Goal: Task Accomplishment & Management: Manage account settings

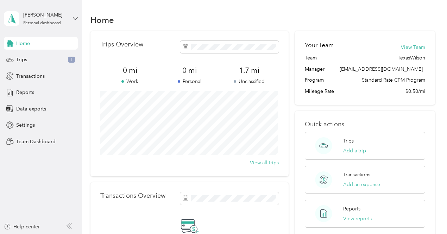
click at [77, 18] on icon at bounding box center [75, 18] width 4 height 2
click at [38, 58] on div "Team dashboard" at bounding box center [78, 58] width 138 height 12
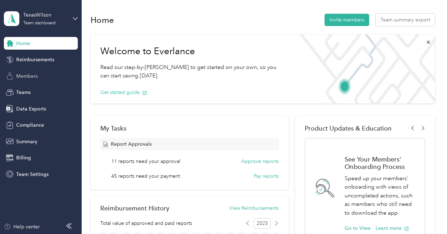
click at [32, 75] on span "Members" at bounding box center [26, 75] width 21 height 7
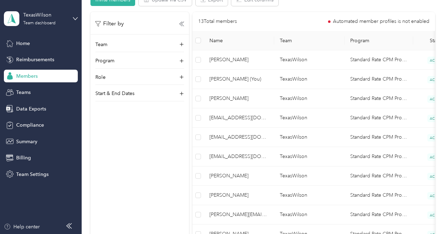
scroll to position [173, 0]
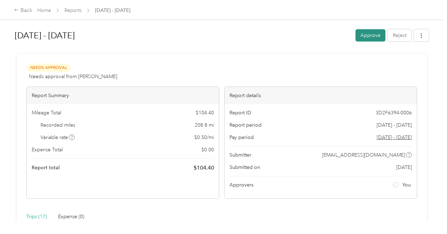
click at [368, 34] on button "Approve" at bounding box center [370, 35] width 30 height 12
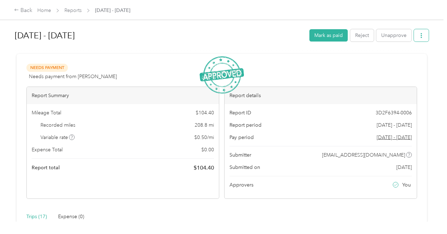
click at [421, 35] on icon "button" at bounding box center [421, 35] width 5 height 5
click at [403, 59] on span "Download" at bounding box center [399, 60] width 23 height 7
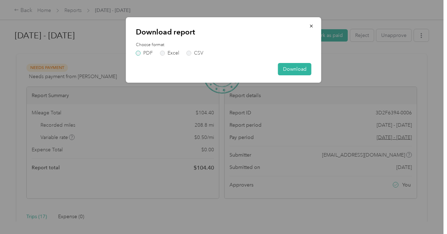
click at [138, 55] on label "PDF" at bounding box center [144, 53] width 17 height 5
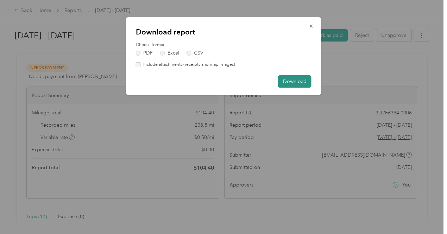
click at [294, 81] on button "Download" at bounding box center [294, 81] width 33 height 12
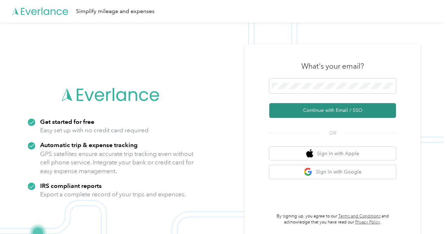
click at [328, 110] on button "Continue with Email / SSO" at bounding box center [332, 110] width 127 height 15
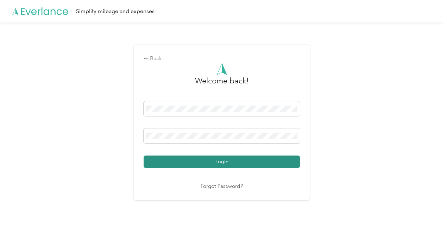
click at [218, 161] on button "Login" at bounding box center [222, 162] width 156 height 12
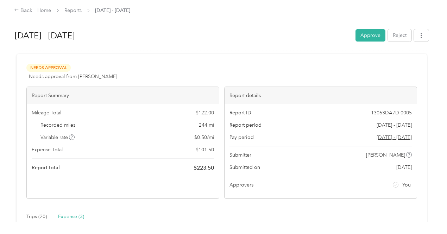
click at [367, 37] on button "Approve" at bounding box center [370, 35] width 30 height 12
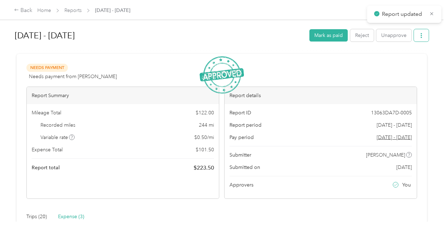
click at [420, 36] on icon "button" at bounding box center [421, 35] width 5 height 5
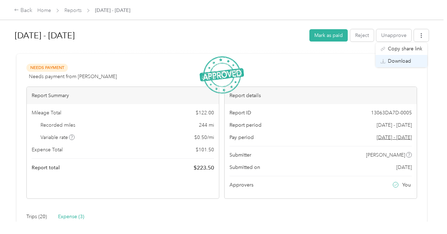
click at [404, 59] on span "Download" at bounding box center [399, 60] width 23 height 7
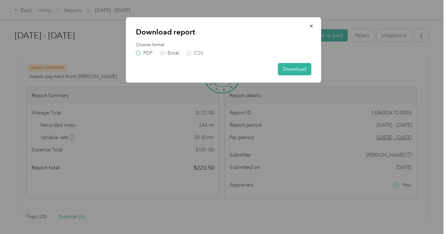
click at [150, 53] on label "PDF" at bounding box center [144, 53] width 17 height 5
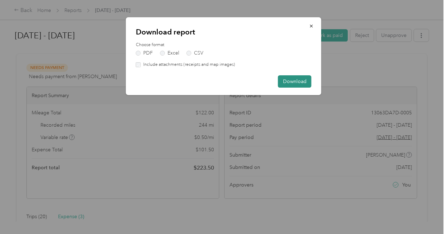
click at [287, 82] on button "Download" at bounding box center [294, 81] width 33 height 12
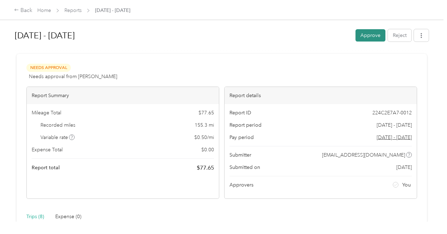
click at [369, 33] on button "Approve" at bounding box center [370, 35] width 30 height 12
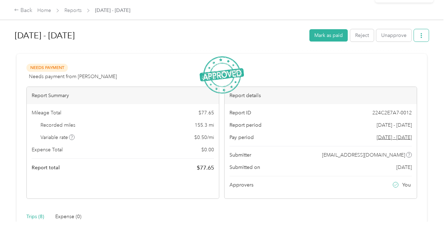
click at [421, 34] on icon "button" at bounding box center [421, 35] width 1 height 5
click at [405, 60] on span "Download" at bounding box center [399, 60] width 23 height 7
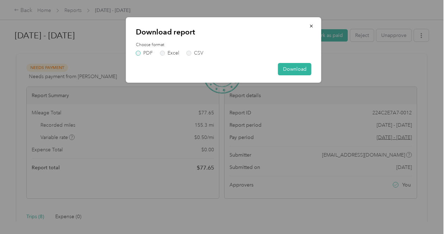
click at [138, 52] on label "PDF" at bounding box center [144, 53] width 17 height 5
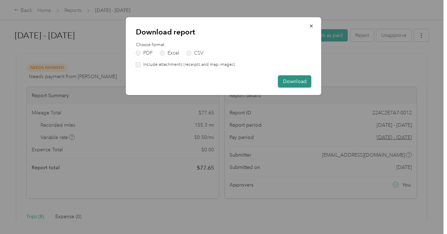
click at [297, 80] on button "Download" at bounding box center [294, 81] width 33 height 12
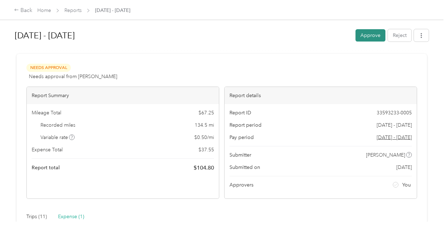
click at [370, 33] on button "Approve" at bounding box center [370, 35] width 30 height 12
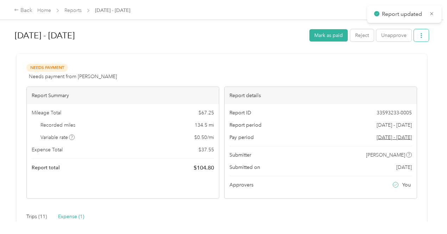
click at [421, 37] on icon "button" at bounding box center [421, 35] width 5 height 5
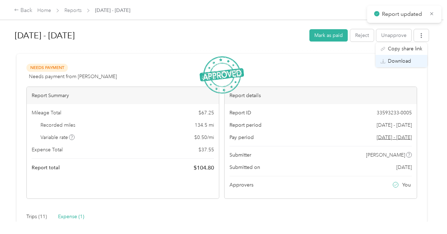
click at [406, 58] on span "Download" at bounding box center [399, 60] width 23 height 7
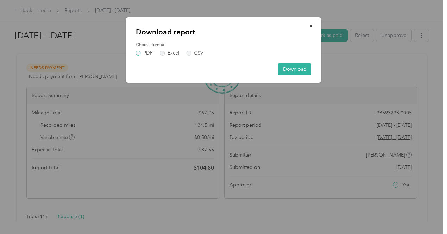
click at [141, 52] on label "PDF" at bounding box center [144, 53] width 17 height 5
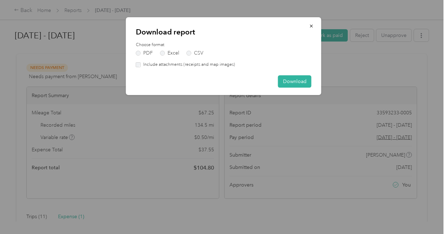
click at [156, 65] on label "Include attachments (receipts and map images)" at bounding box center [188, 65] width 94 height 6
click at [293, 81] on button "Download" at bounding box center [294, 81] width 33 height 12
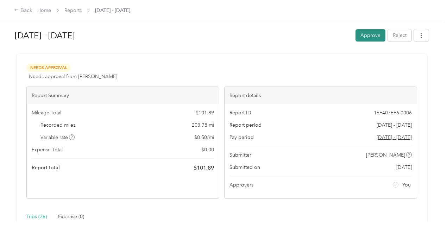
click at [366, 35] on button "Approve" at bounding box center [370, 35] width 30 height 12
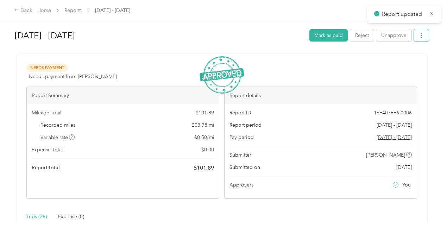
click at [419, 36] on icon "button" at bounding box center [421, 35] width 5 height 5
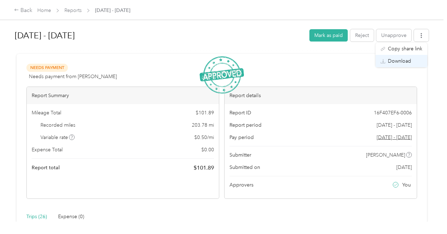
click at [398, 62] on span "Download" at bounding box center [399, 60] width 23 height 7
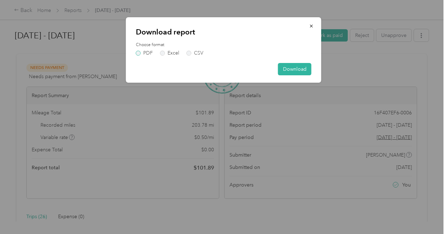
click at [137, 53] on label "PDF" at bounding box center [144, 53] width 17 height 5
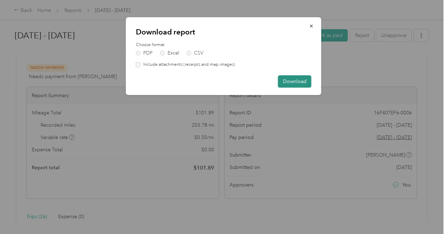
click at [296, 82] on button "Download" at bounding box center [294, 81] width 33 height 12
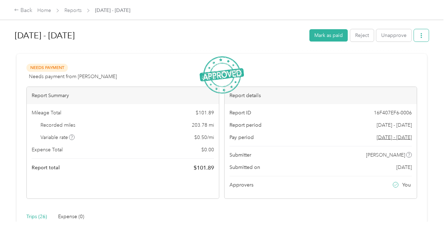
click at [421, 37] on icon "button" at bounding box center [421, 35] width 1 height 5
click at [403, 61] on span "Download" at bounding box center [399, 60] width 23 height 7
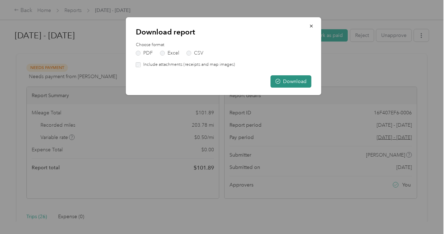
click at [294, 82] on button "Download" at bounding box center [291, 81] width 41 height 12
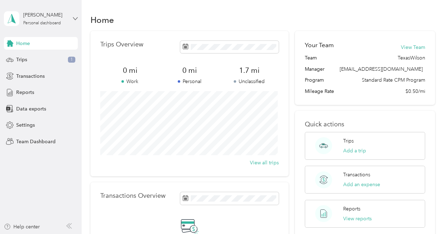
click at [74, 16] on icon at bounding box center [75, 18] width 5 height 5
click at [35, 57] on div "Team dashboard" at bounding box center [29, 55] width 38 height 7
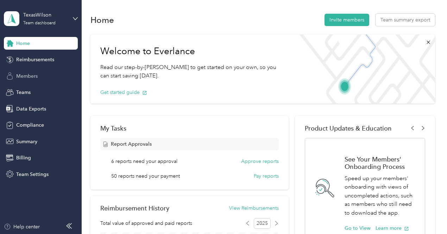
click at [31, 75] on span "Members" at bounding box center [26, 75] width 21 height 7
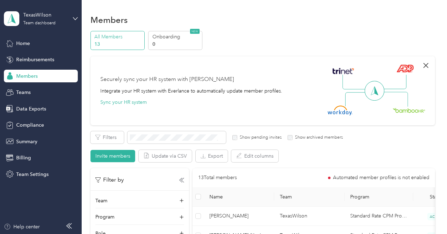
click at [425, 63] on icon "button" at bounding box center [425, 65] width 5 height 5
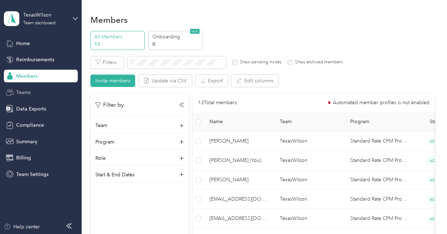
click at [24, 93] on span "Teams" at bounding box center [23, 92] width 14 height 7
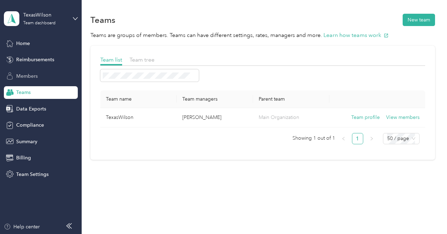
click at [27, 76] on span "Members" at bounding box center [26, 75] width 21 height 7
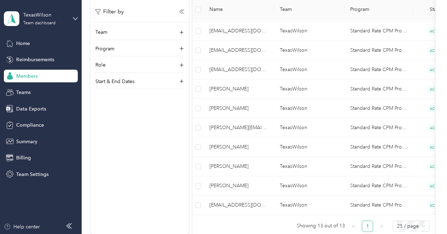
scroll to position [176, 0]
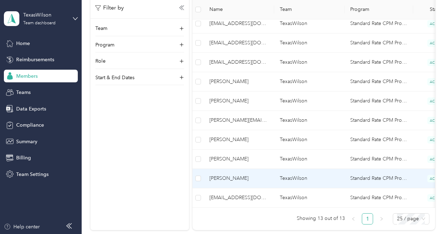
click at [219, 177] on span "[PERSON_NAME]" at bounding box center [238, 179] width 59 height 8
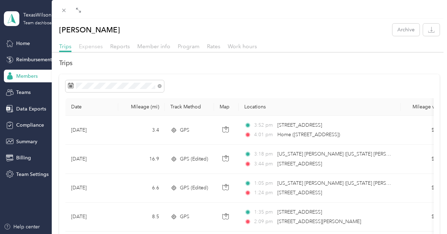
click at [87, 48] on span "Expenses" at bounding box center [91, 46] width 24 height 7
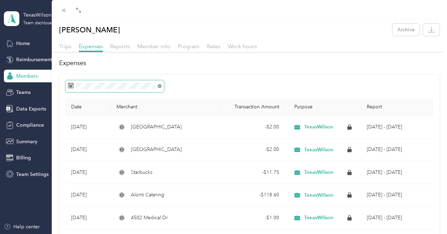
click at [160, 86] on icon at bounding box center [160, 86] width 4 height 4
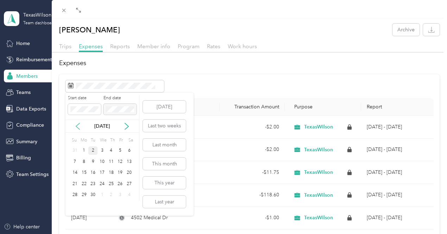
click at [77, 126] on icon at bounding box center [77, 126] width 7 height 7
click at [119, 149] on div "1" at bounding box center [120, 150] width 9 height 9
click at [76, 204] on div "31" at bounding box center [74, 206] width 9 height 9
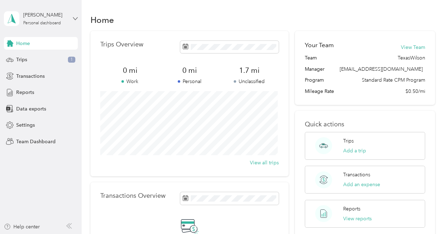
click at [76, 19] on icon at bounding box center [75, 18] width 5 height 5
click at [46, 57] on div "Team dashboard" at bounding box center [29, 56] width 38 height 7
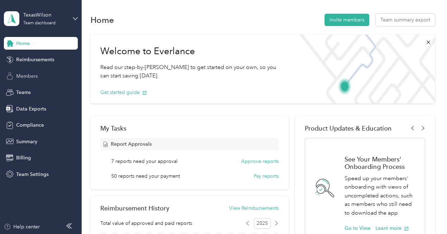
click at [31, 76] on span "Members" at bounding box center [26, 75] width 21 height 7
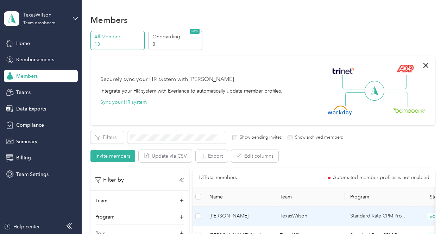
click at [222, 216] on span "[PERSON_NAME]" at bounding box center [238, 216] width 59 height 8
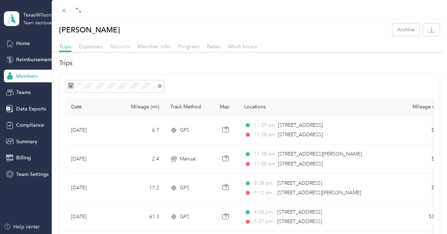
click at [122, 46] on span "Reports" at bounding box center [120, 46] width 20 height 7
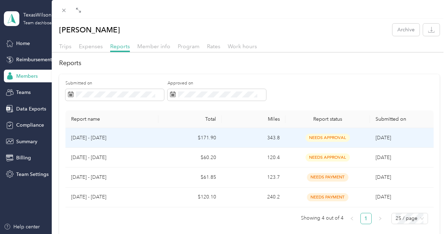
click at [317, 136] on span "needs approval" at bounding box center [327, 138] width 44 height 8
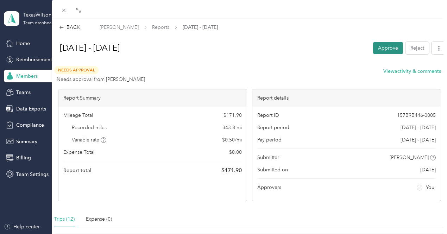
click at [377, 48] on button "Approve" at bounding box center [388, 48] width 30 height 12
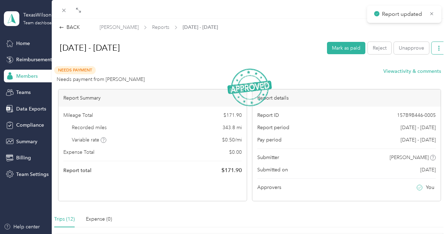
click at [438, 48] on icon "button" at bounding box center [438, 48] width 1 height 5
click at [416, 74] on span "Download" at bounding box center [413, 73] width 23 height 7
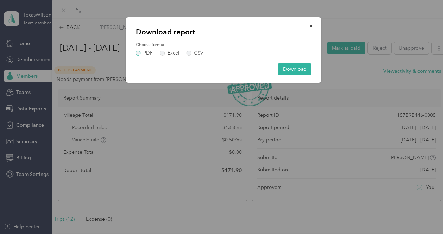
click at [140, 55] on label "PDF" at bounding box center [144, 53] width 17 height 5
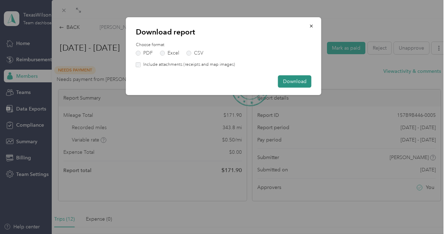
click at [298, 80] on button "Download" at bounding box center [294, 81] width 33 height 12
